Goal: Information Seeking & Learning: Learn about a topic

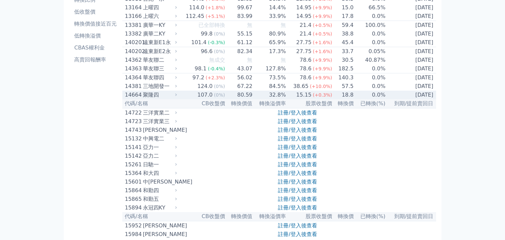
scroll to position [133, 0]
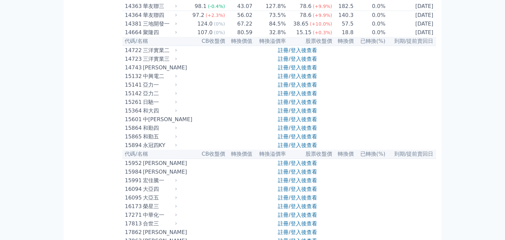
click at [283, 62] on link "註冊/登入後查看" at bounding box center [297, 59] width 39 height 6
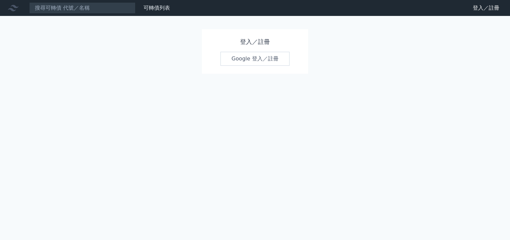
click at [264, 60] on link "Google 登入／註冊" at bounding box center [255, 59] width 69 height 14
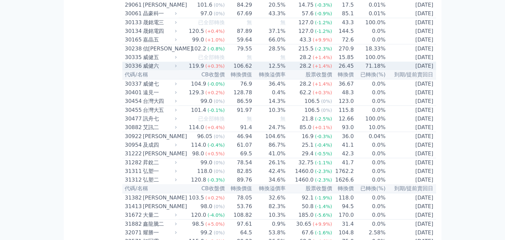
scroll to position [498, 0]
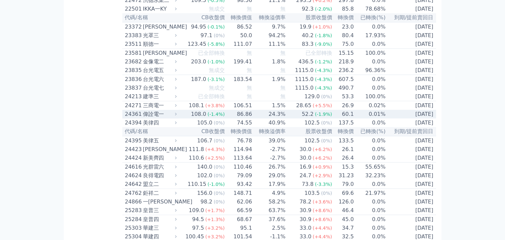
click at [143, 118] on div "偉詮電一" at bounding box center [159, 114] width 33 height 8
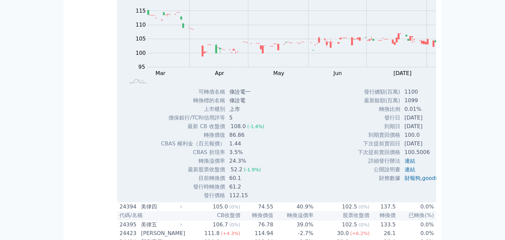
scroll to position [631, 0]
